Goal: Information Seeking & Learning: Learn about a topic

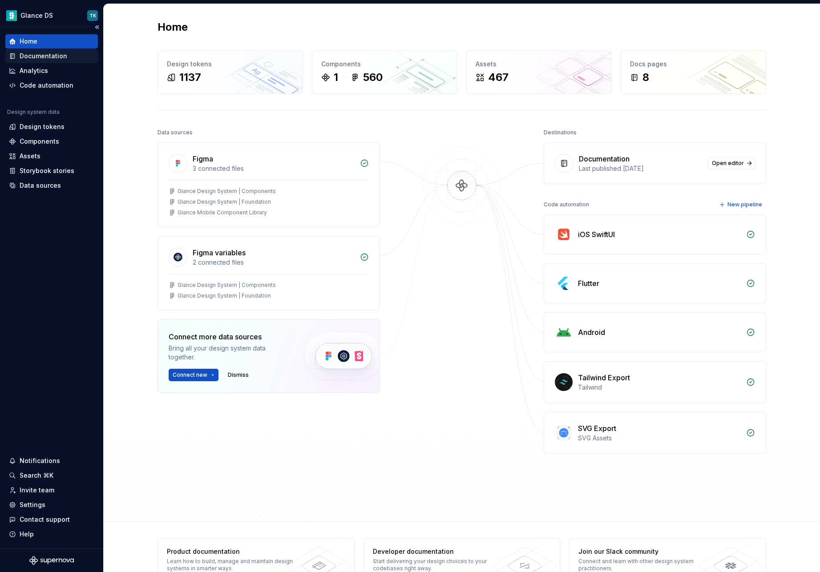
click at [53, 56] on div "Documentation" at bounding box center [44, 56] width 48 height 9
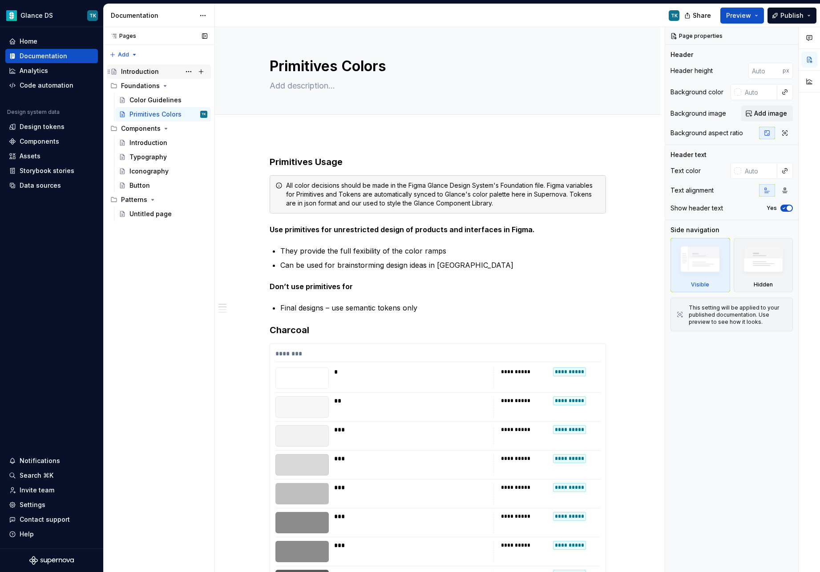
click at [132, 71] on div "Introduction" at bounding box center [140, 71] width 38 height 9
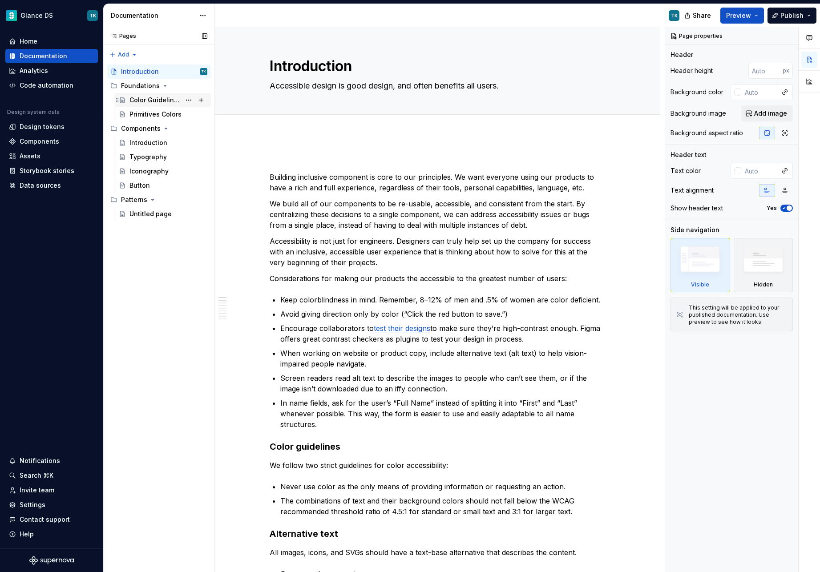
click at [157, 98] on div "Color Guidelines" at bounding box center [155, 100] width 51 height 9
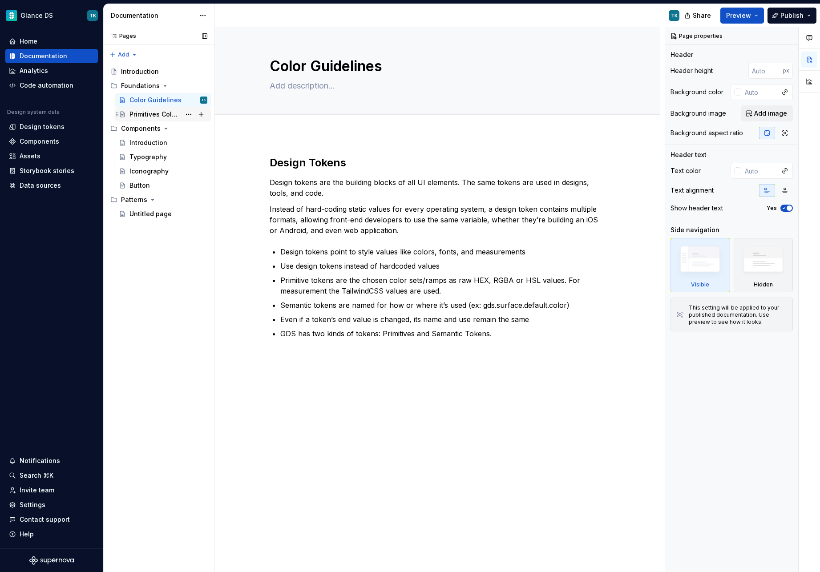
click at [148, 113] on div "Primitives Colors" at bounding box center [155, 114] width 51 height 9
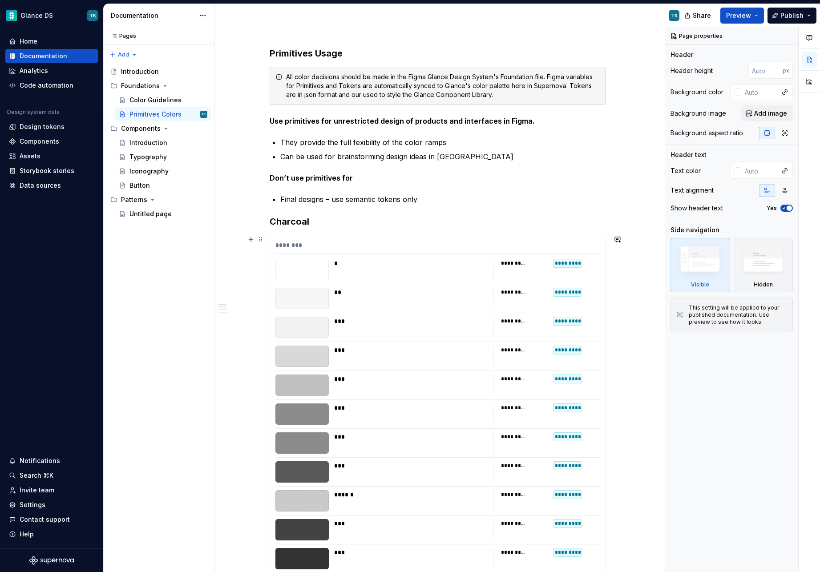
scroll to position [113, 0]
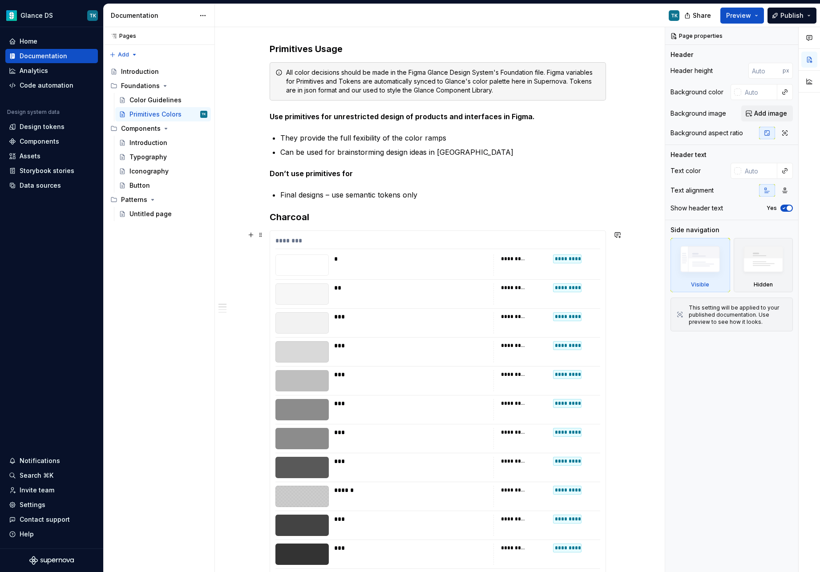
type textarea "*"
